Goal: Answer question/provide support: Share knowledge or assist other users

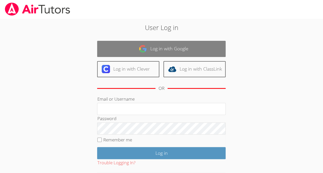
click at [155, 49] on link "Log in with Google" at bounding box center [161, 49] width 128 height 16
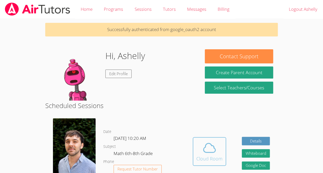
click at [206, 146] on icon at bounding box center [209, 148] width 14 height 14
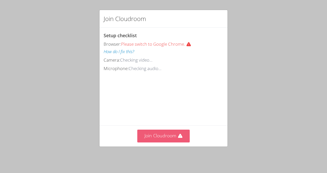
click at [162, 139] on button "Join Cloudroom" at bounding box center [163, 136] width 53 height 13
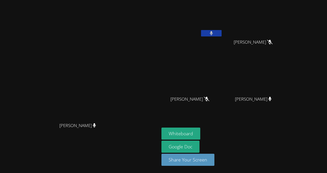
click at [221, 32] on button at bounding box center [211, 33] width 21 height 6
click at [200, 129] on button "Whiteboard" at bounding box center [180, 134] width 39 height 12
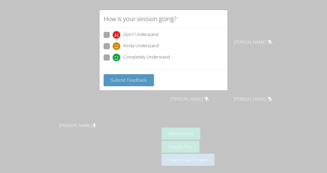
click at [113, 61] on span at bounding box center [113, 61] width 0 height 0
click at [113, 55] on input "Completely Understand" at bounding box center [115, 56] width 4 height 4
radio input "true"
click at [138, 78] on span "Submit Feedback" at bounding box center [129, 80] width 36 height 6
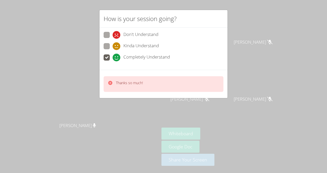
click at [110, 83] on icon at bounding box center [110, 83] width 4 height 4
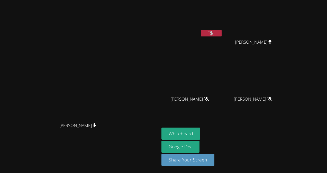
click at [214, 32] on icon at bounding box center [210, 33] width 5 height 4
